Goal: Browse casually: Explore the website without a specific task or goal

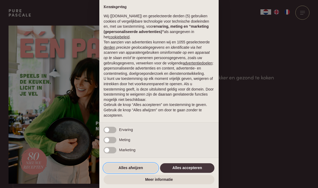
click at [137, 170] on button "Alles afwijzen" at bounding box center [131, 168] width 54 height 10
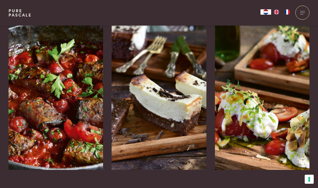
scroll to position [850, 0]
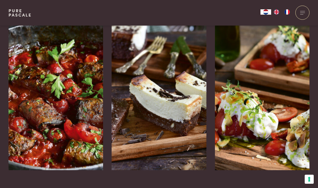
click at [49, 93] on img at bounding box center [56, 90] width 95 height 160
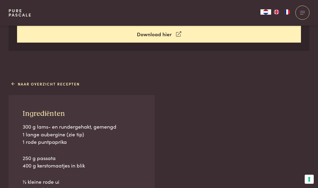
scroll to position [295, 0]
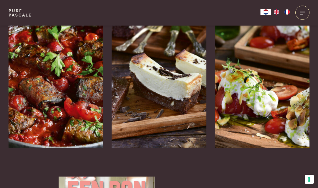
click at [185, 149] on div "Brownie-cheesecake" at bounding box center [159, 149] width 95 height 0
click at [292, 149] on div "Gare gekoelde tomaat met stracciatella" at bounding box center [262, 149] width 95 height 0
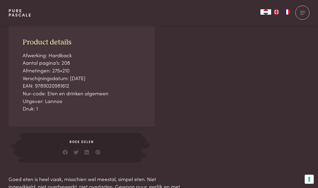
scroll to position [164, 0]
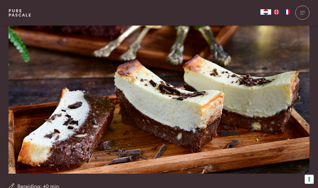
scroll to position [29, 0]
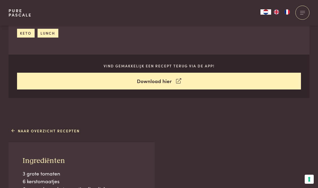
scroll to position [227, 0]
